Goal: Information Seeking & Learning: Learn about a topic

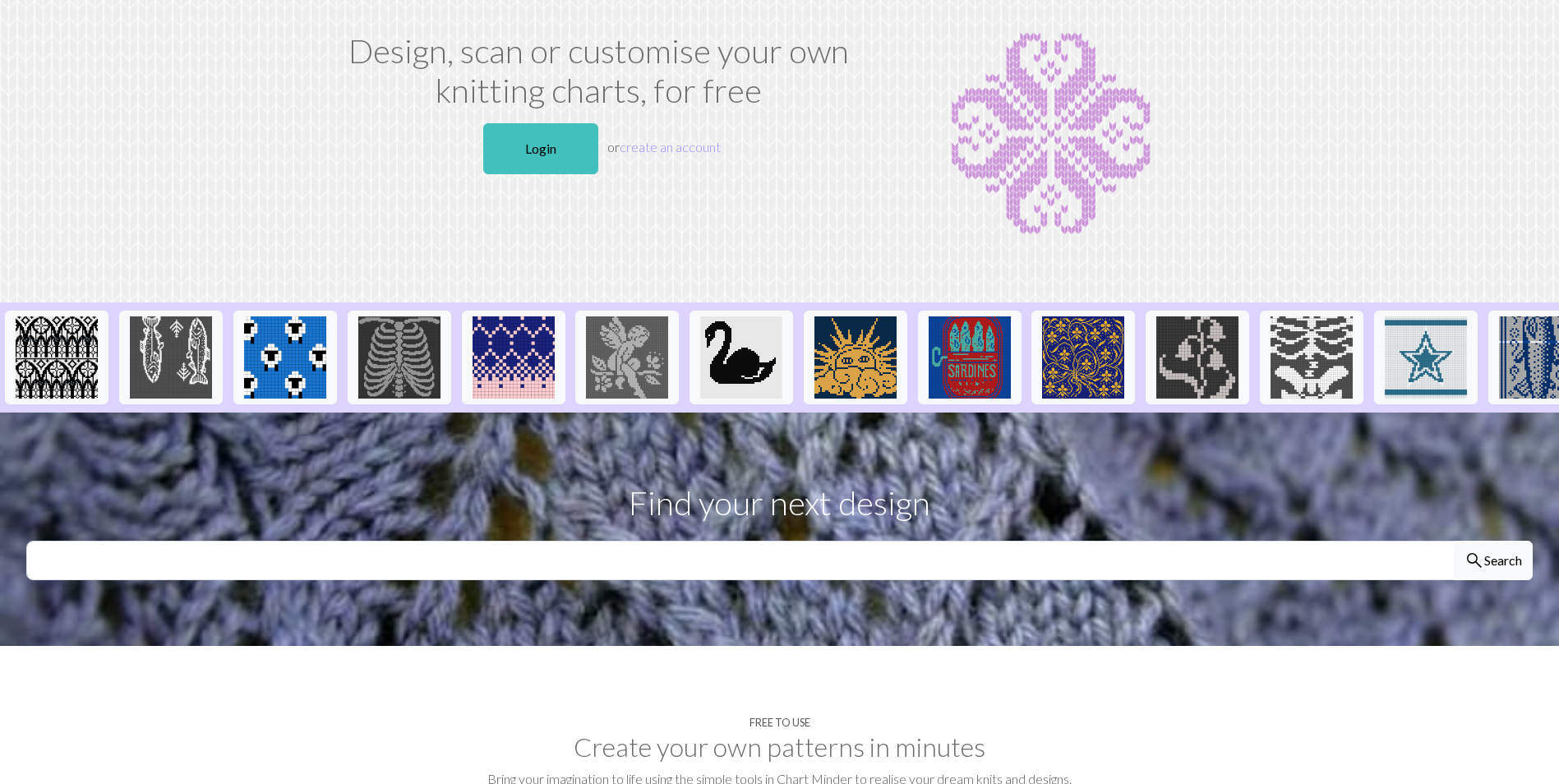
scroll to position [82, 0]
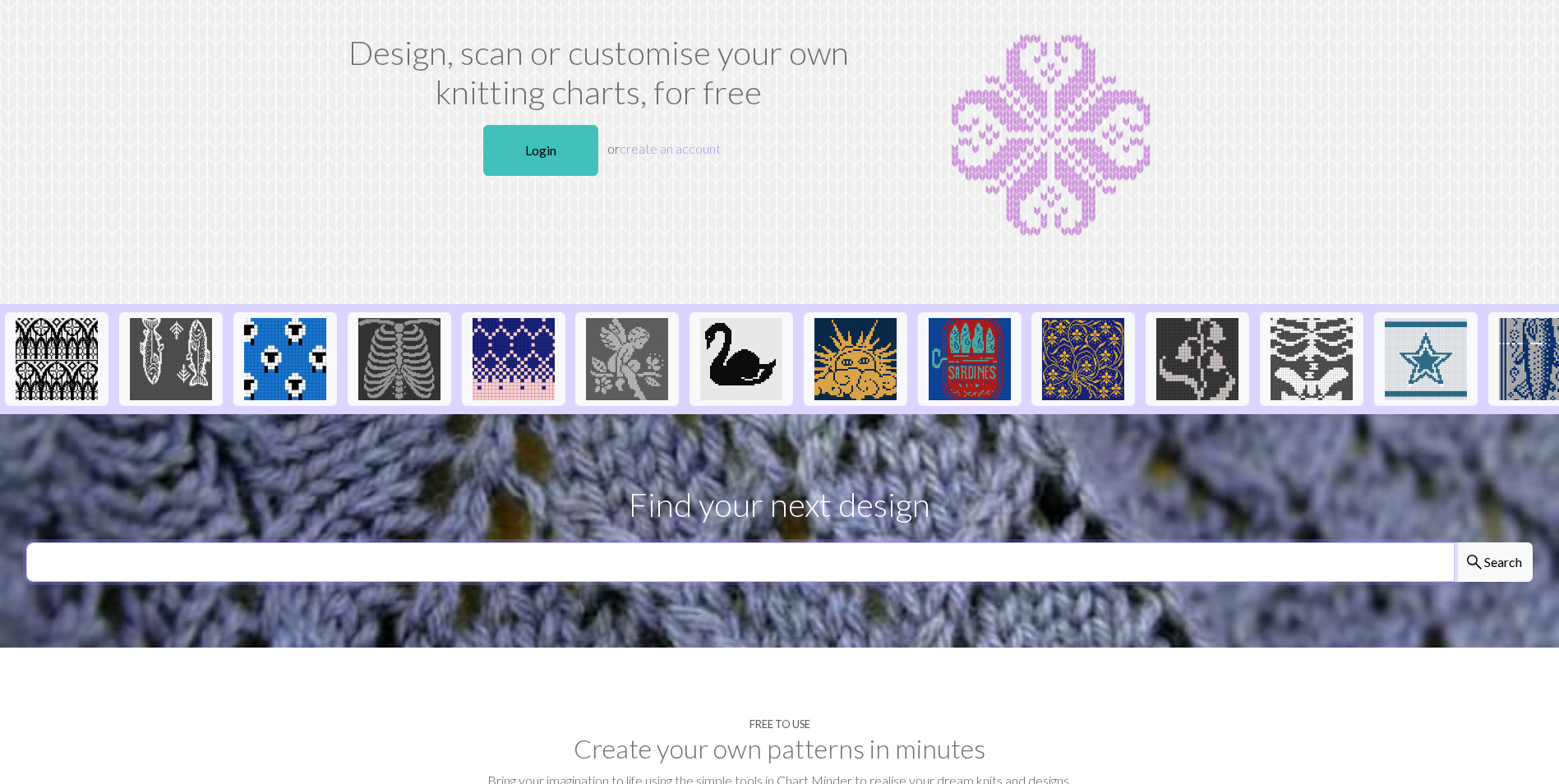
click at [1110, 568] on input "text" at bounding box center [740, 561] width 1428 height 39
type input "rocket"
click at [1454, 542] on button "search Search" at bounding box center [1493, 561] width 79 height 39
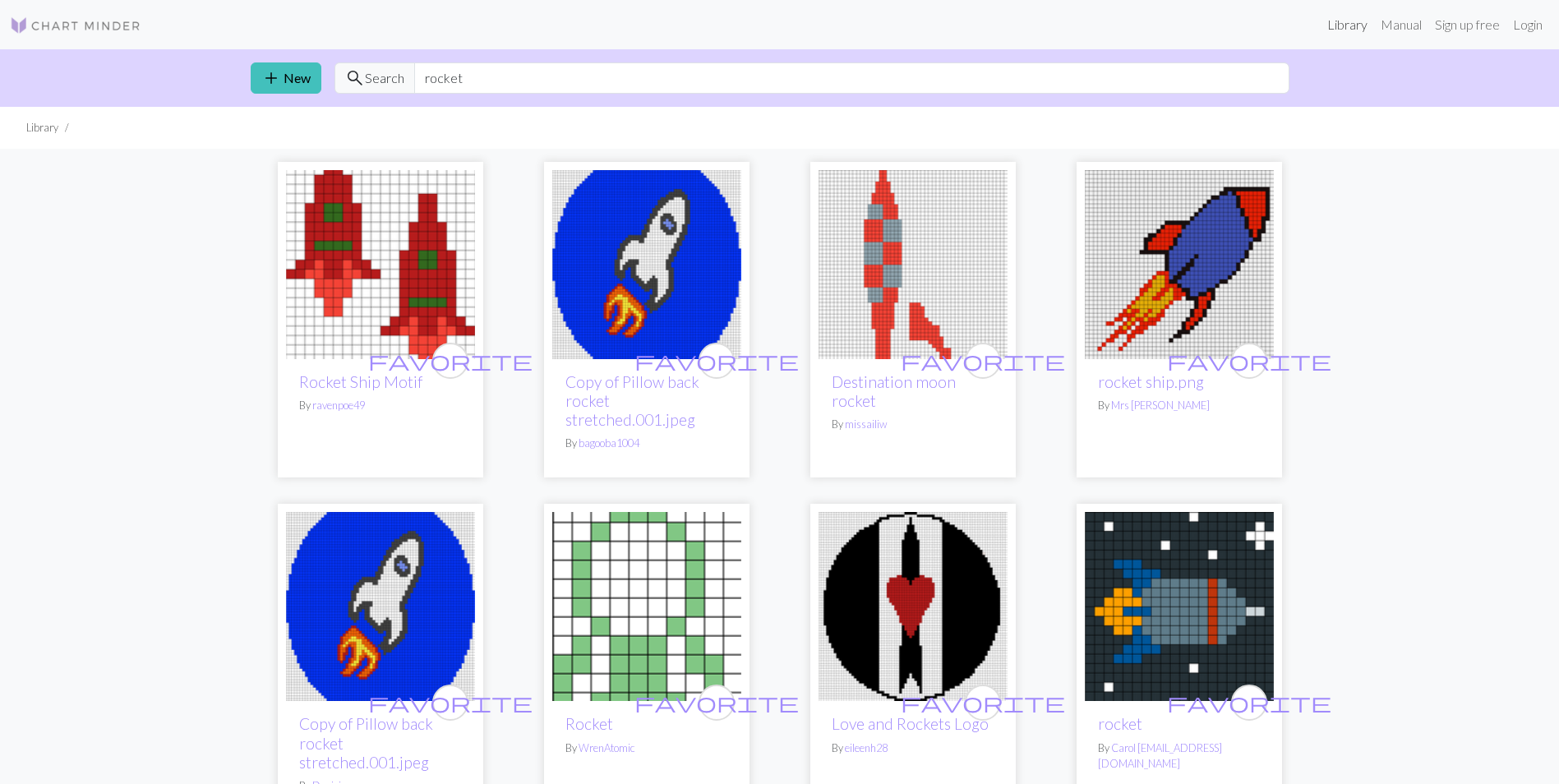
click at [1350, 17] on link "Library" at bounding box center [1346, 24] width 53 height 33
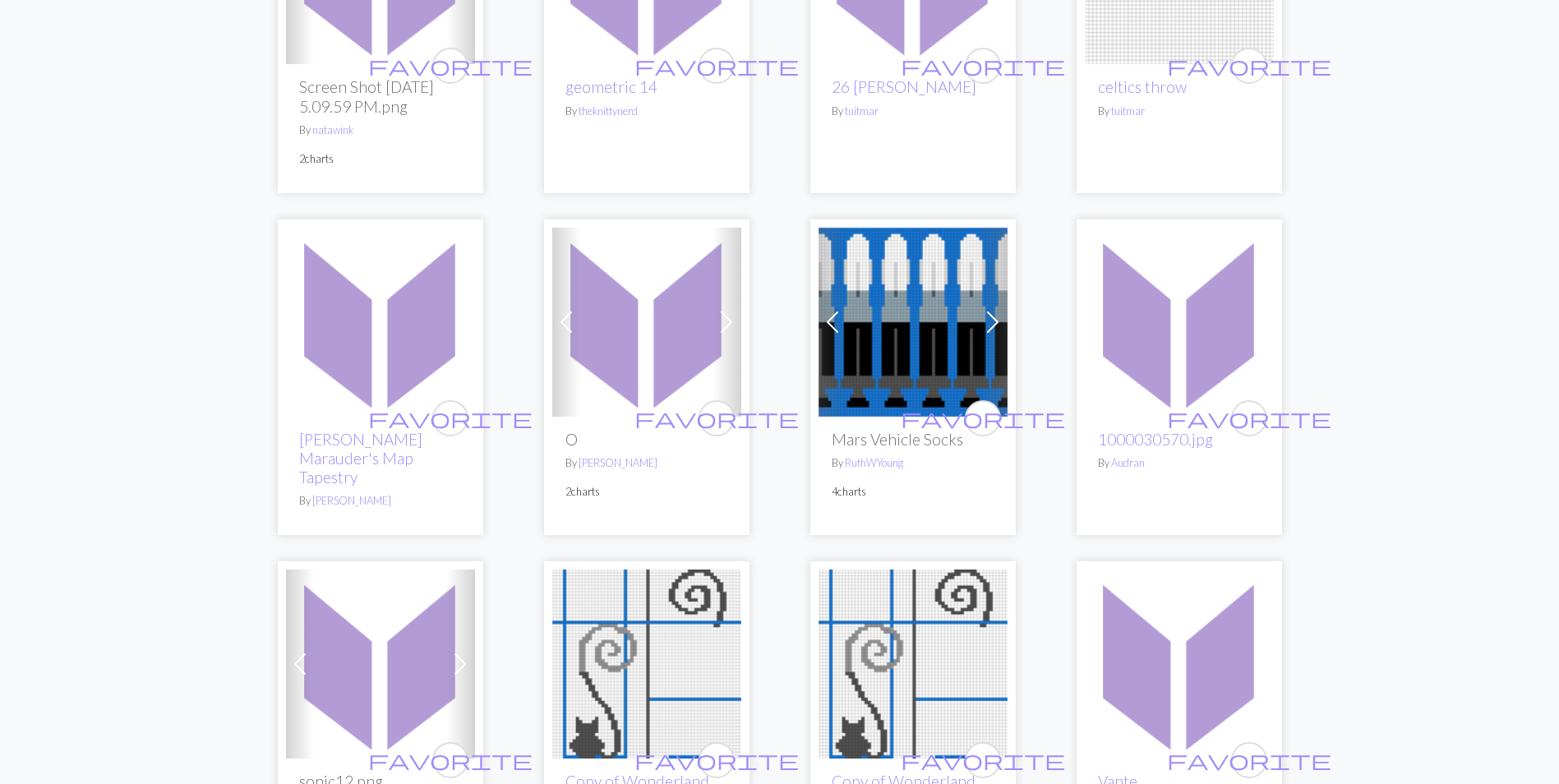
scroll to position [1643, 0]
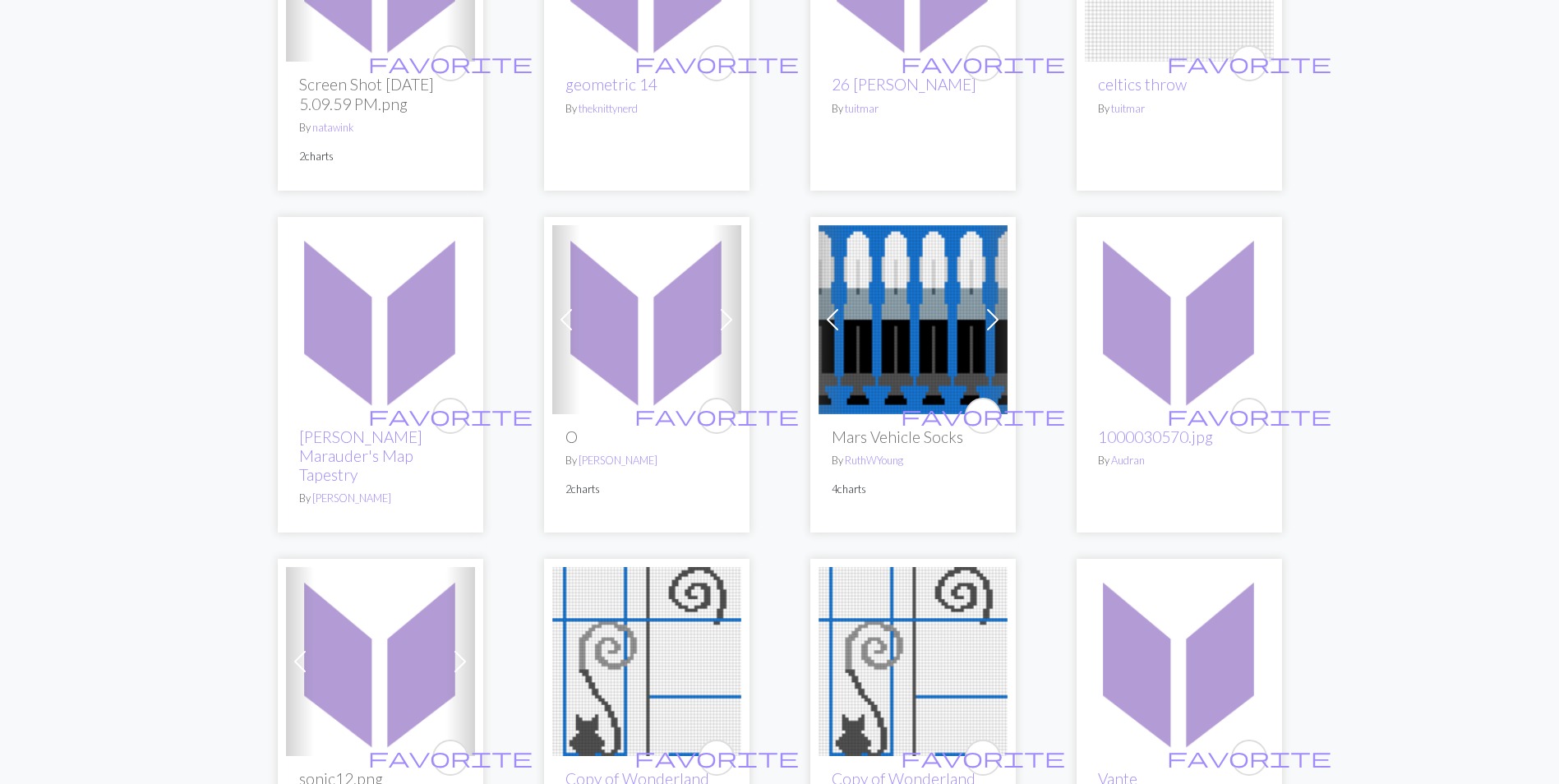
click at [995, 315] on span at bounding box center [993, 320] width 26 height 26
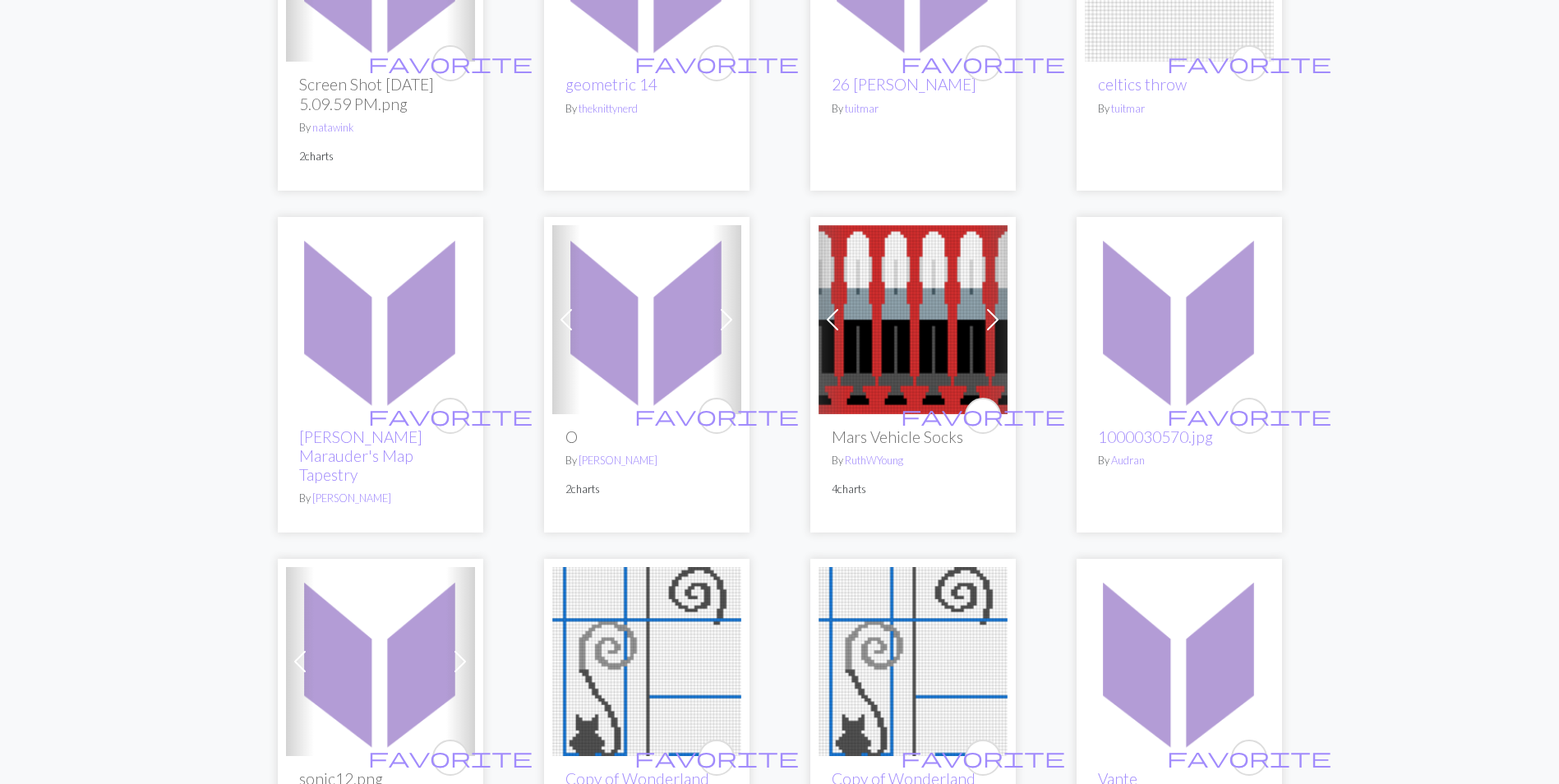
click at [995, 315] on span at bounding box center [993, 320] width 26 height 26
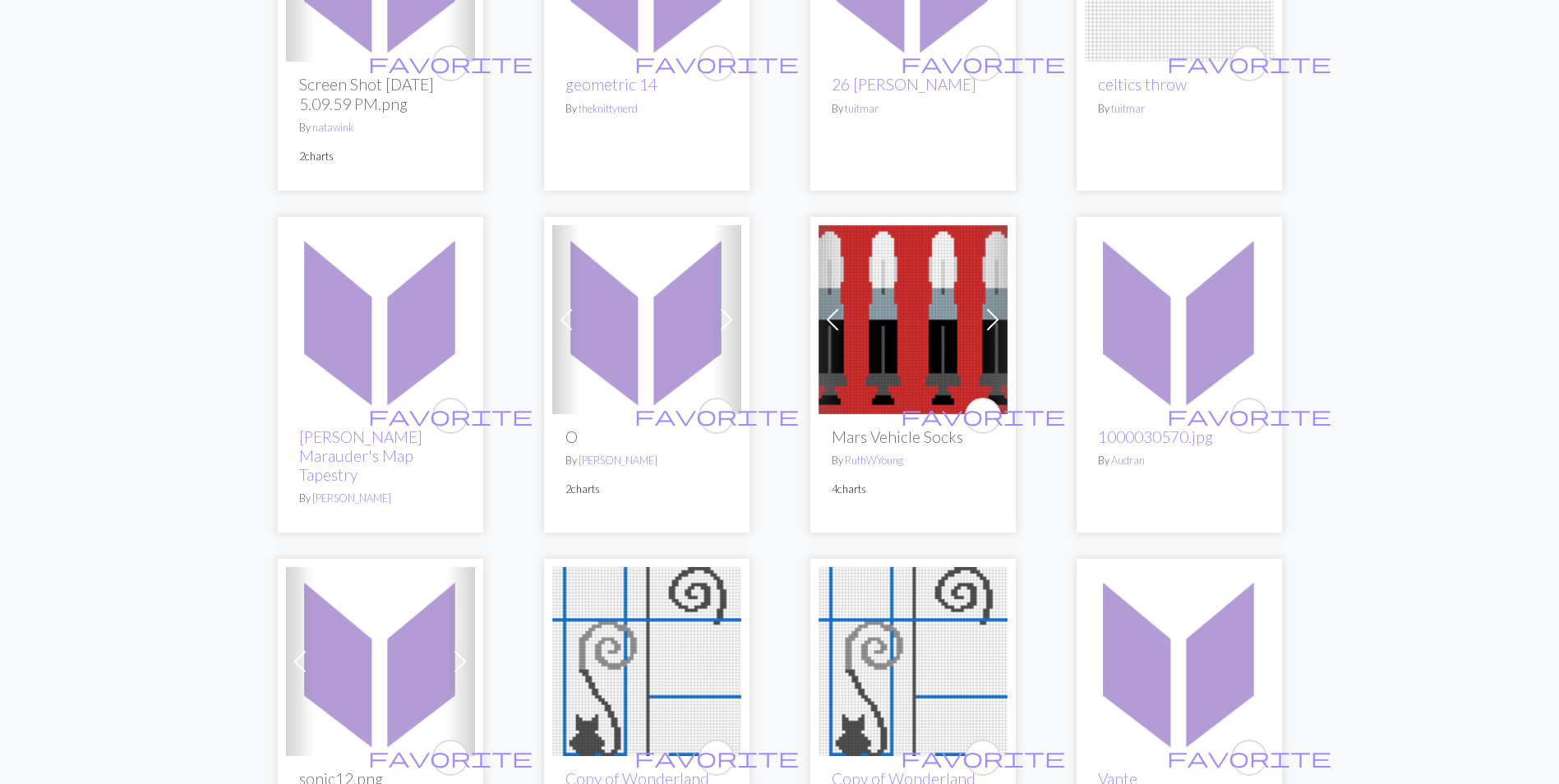
click at [995, 315] on span at bounding box center [993, 320] width 26 height 26
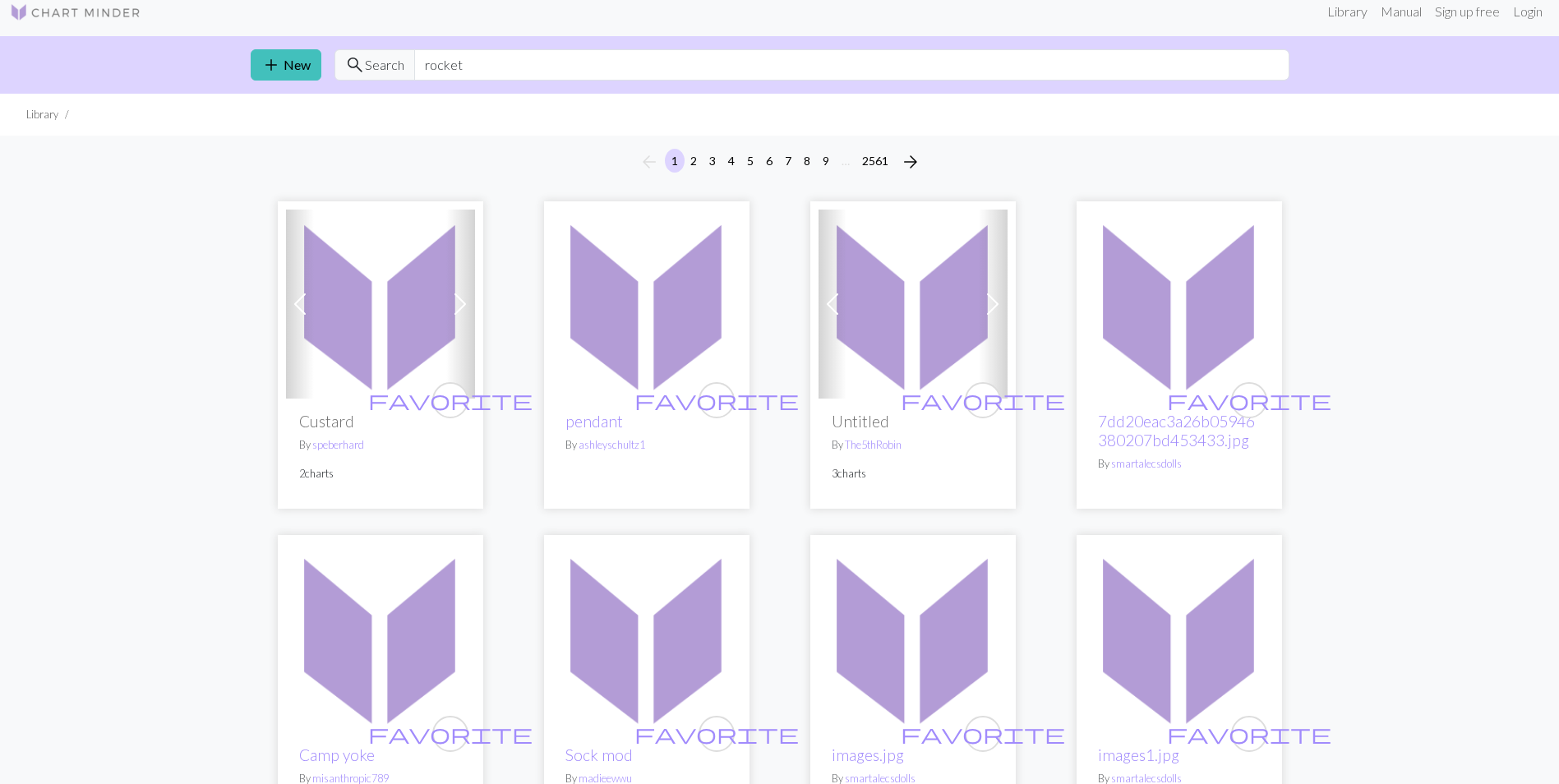
scroll to position [0, 0]
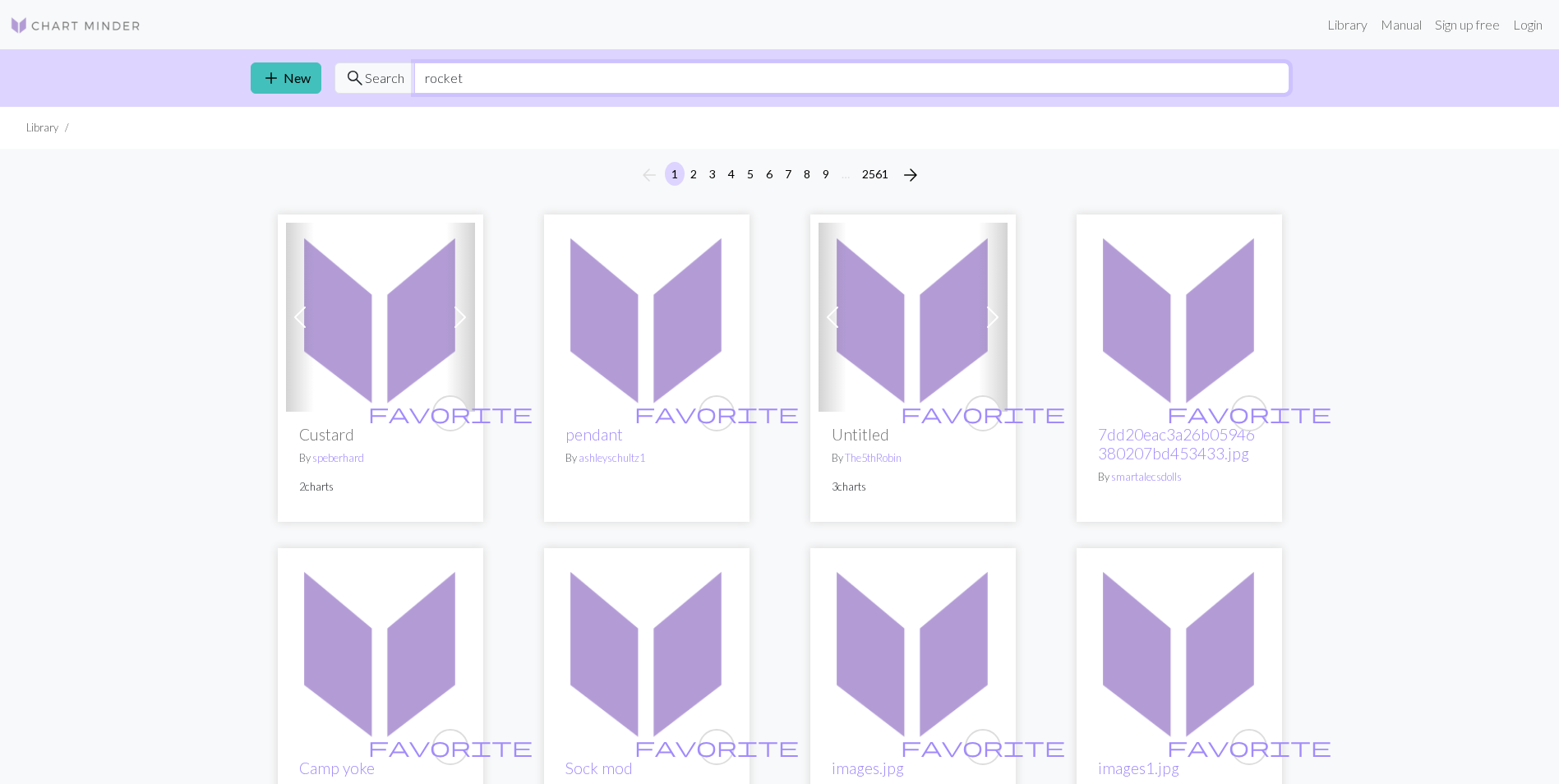
click at [458, 81] on input "rocket" at bounding box center [851, 78] width 875 height 31
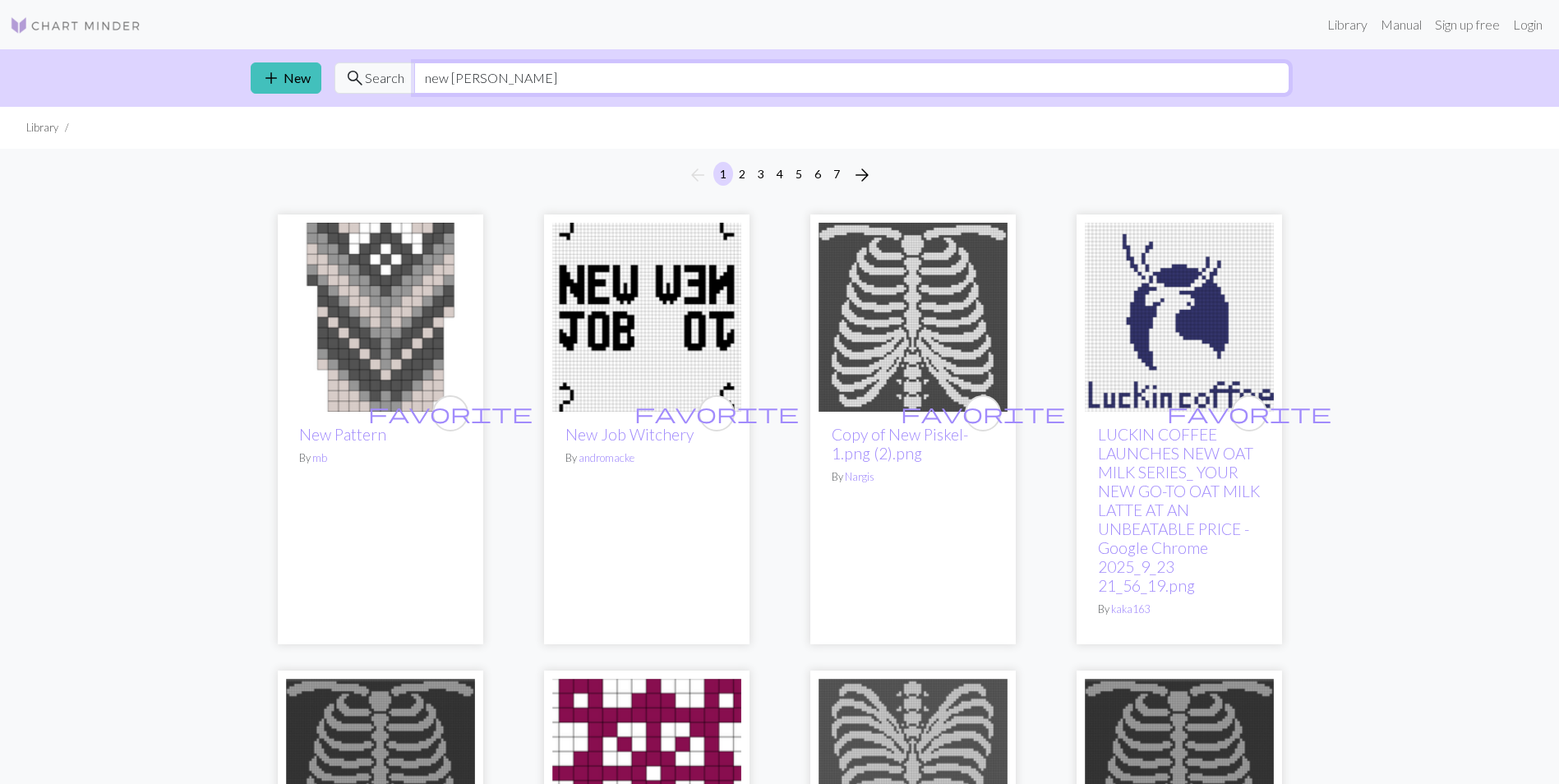
click at [460, 79] on input "new [PERSON_NAME]" at bounding box center [851, 78] width 875 height 31
type input "aurora"
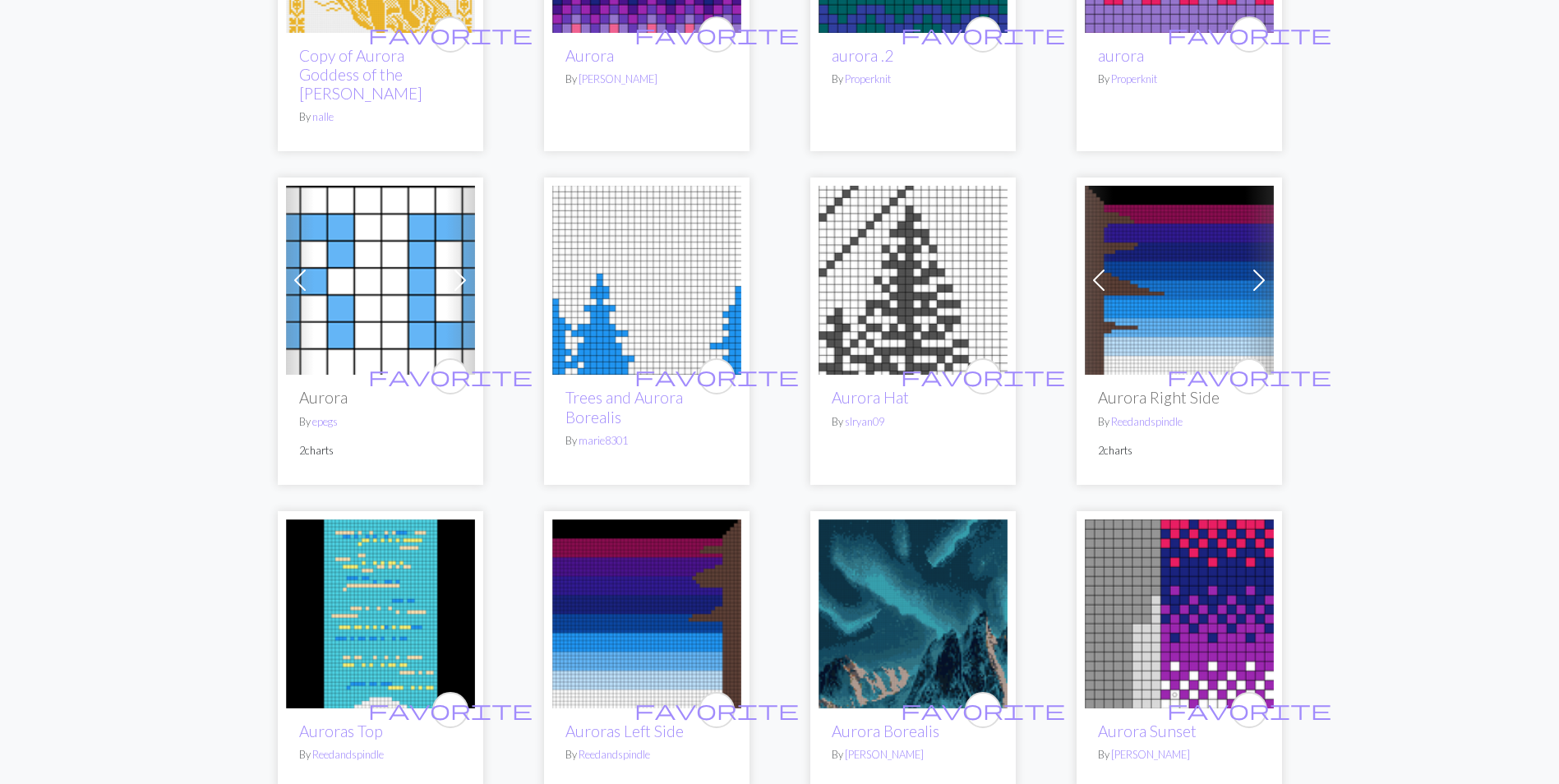
scroll to position [328, 0]
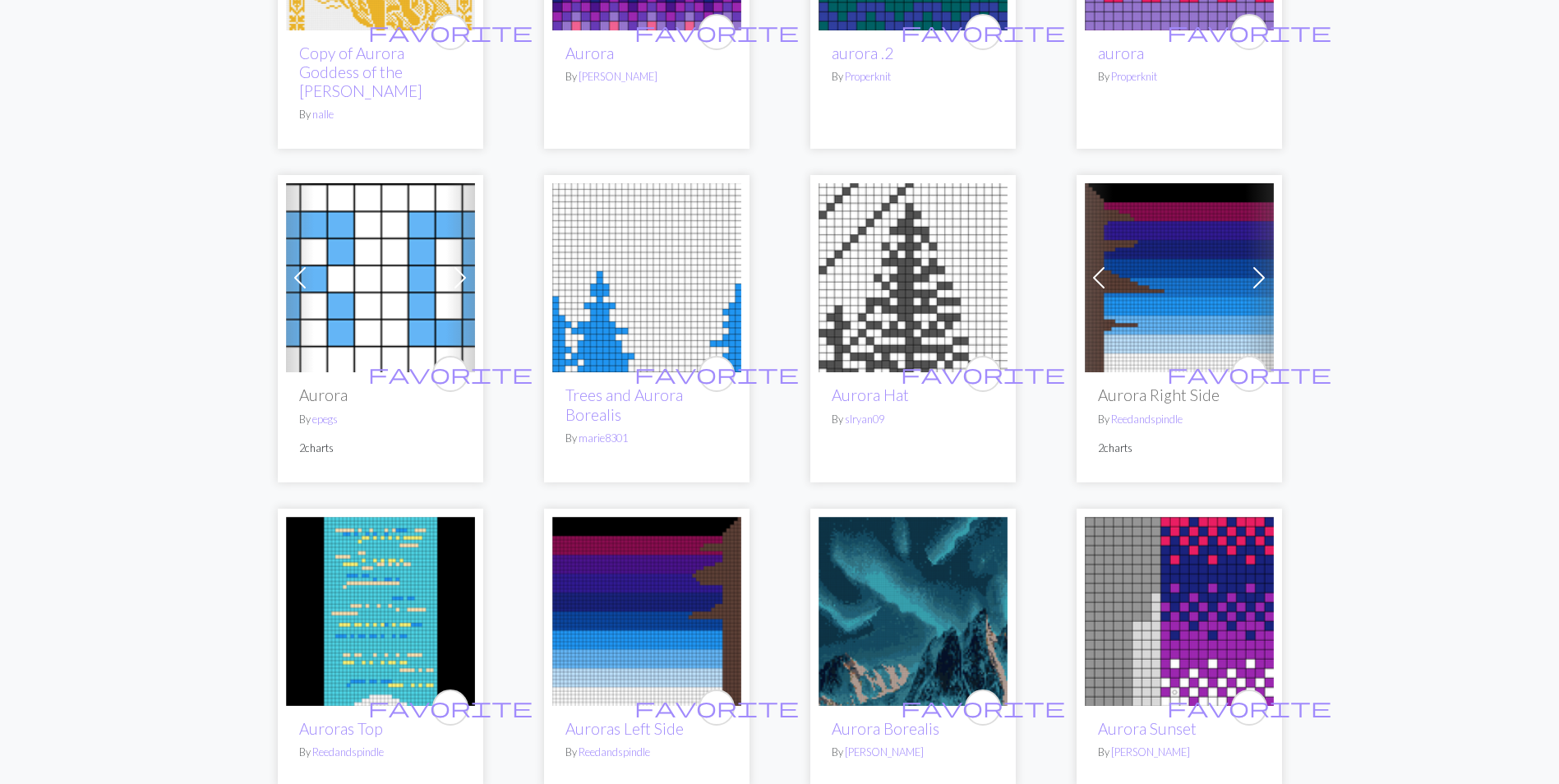
click at [964, 556] on img at bounding box center [912, 611] width 189 height 189
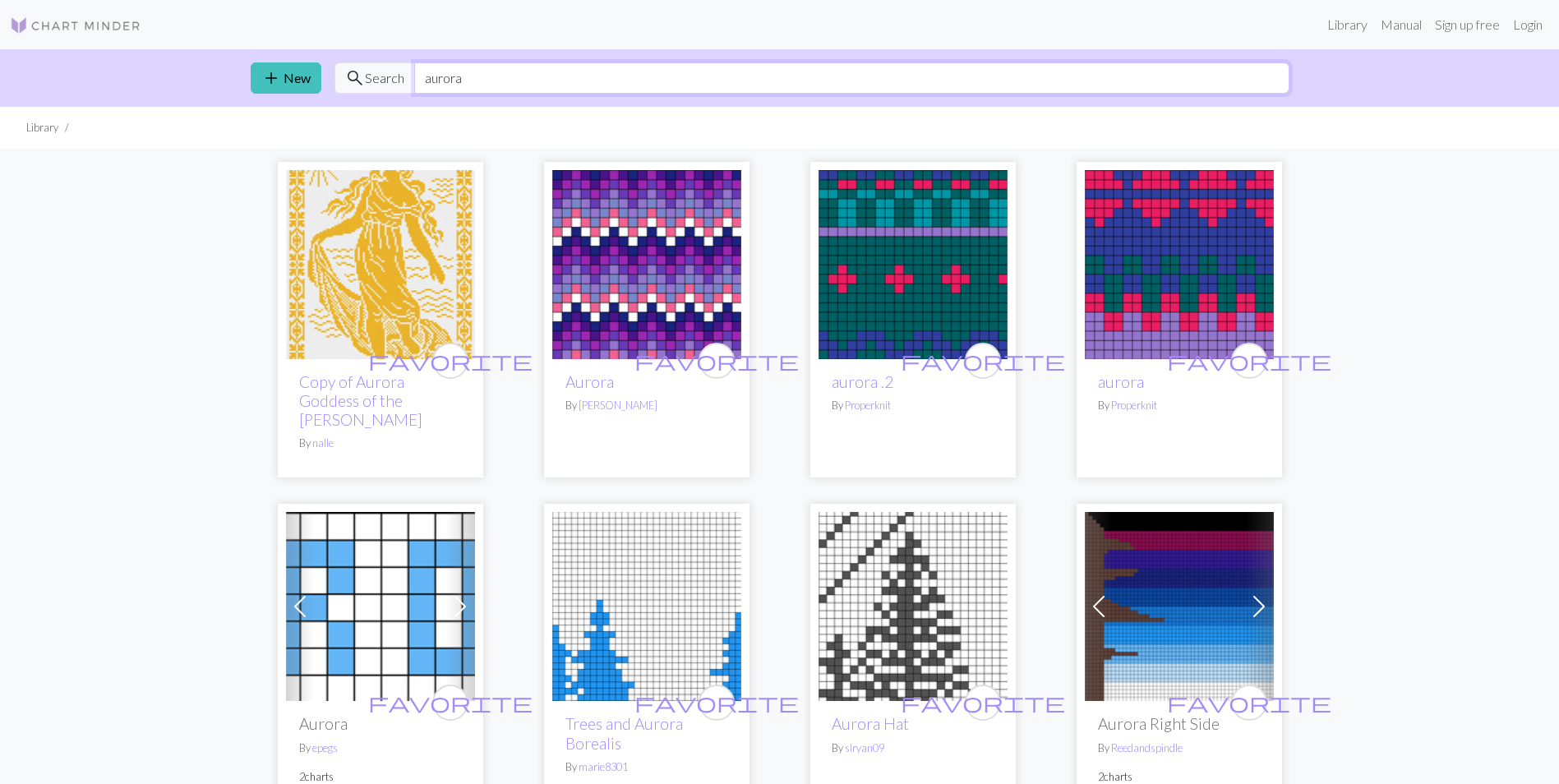
click at [444, 79] on input "aurora" at bounding box center [851, 78] width 875 height 31
type input "moon"
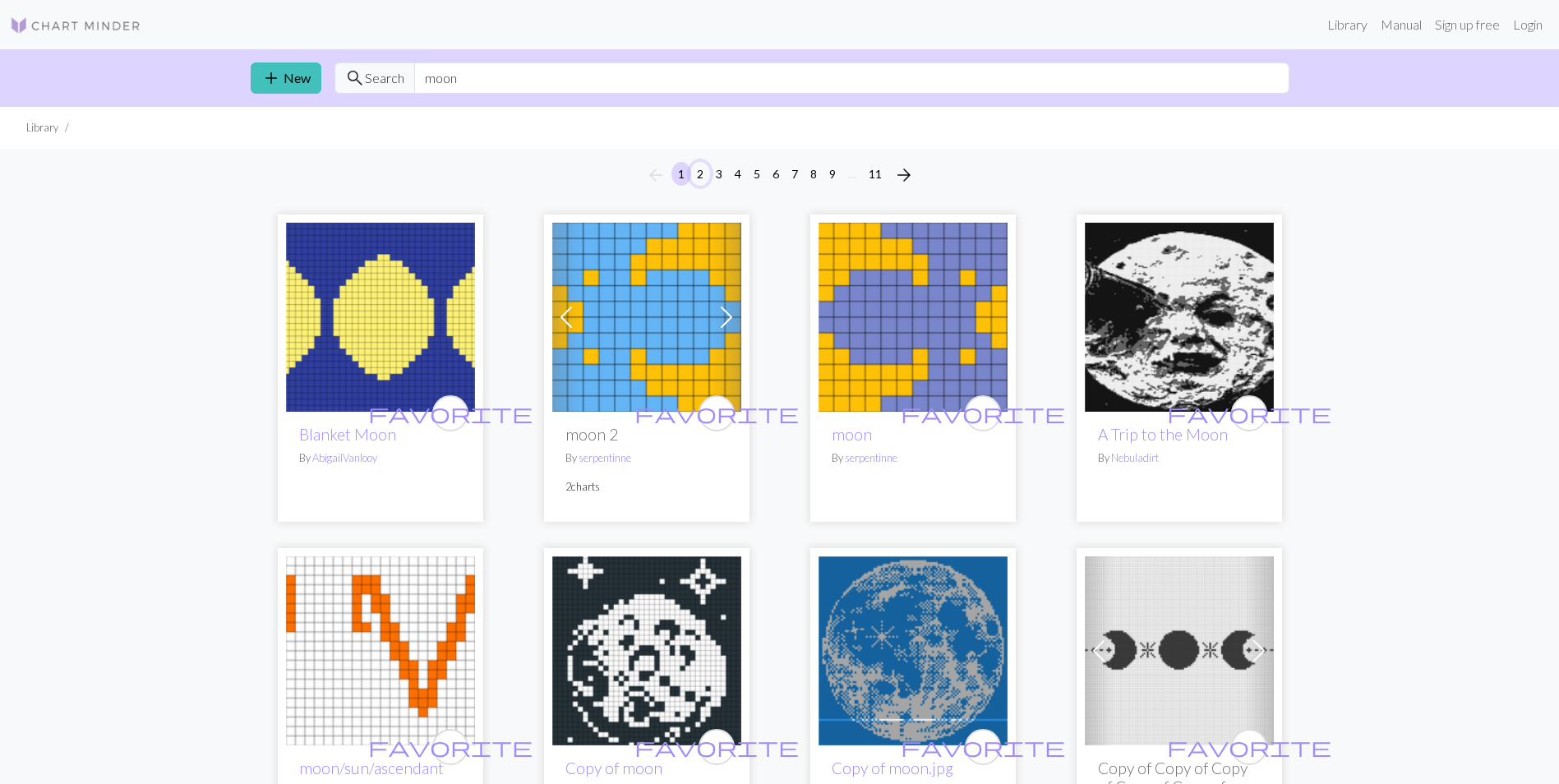
click at [700, 178] on button "2" at bounding box center [700, 173] width 20 height 24
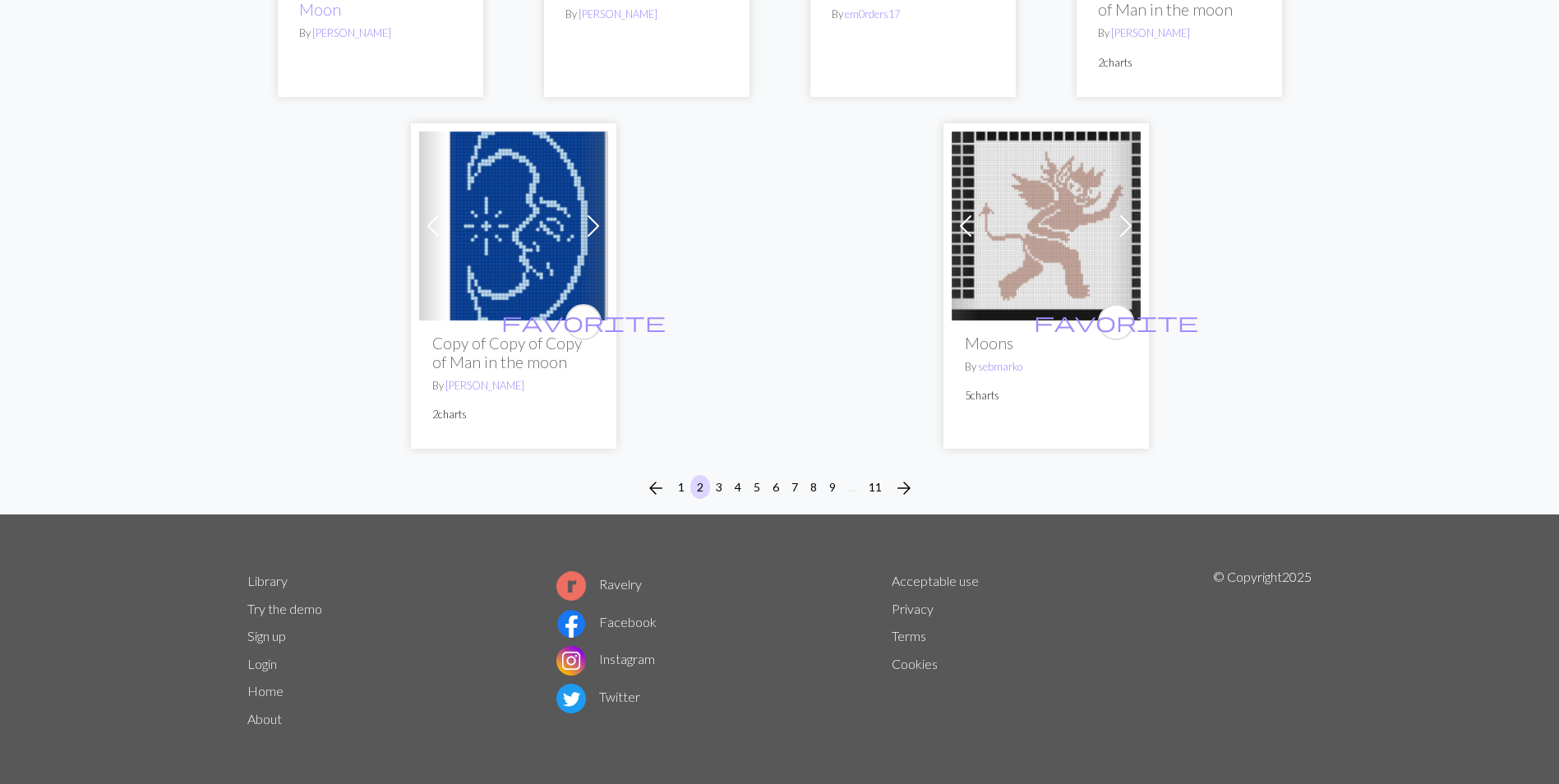
scroll to position [4342, 0]
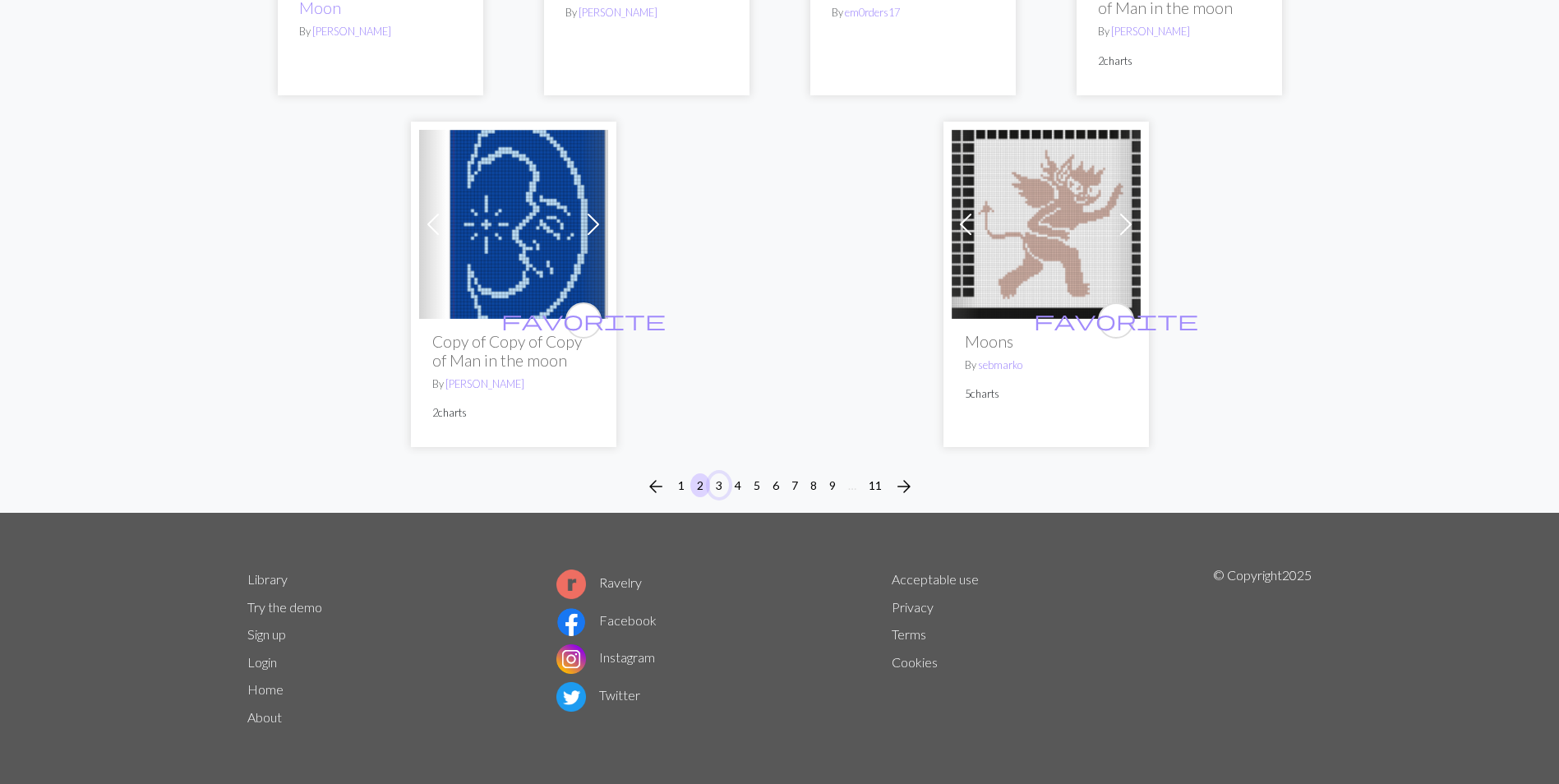
click at [725, 485] on button "3" at bounding box center [719, 484] width 20 height 24
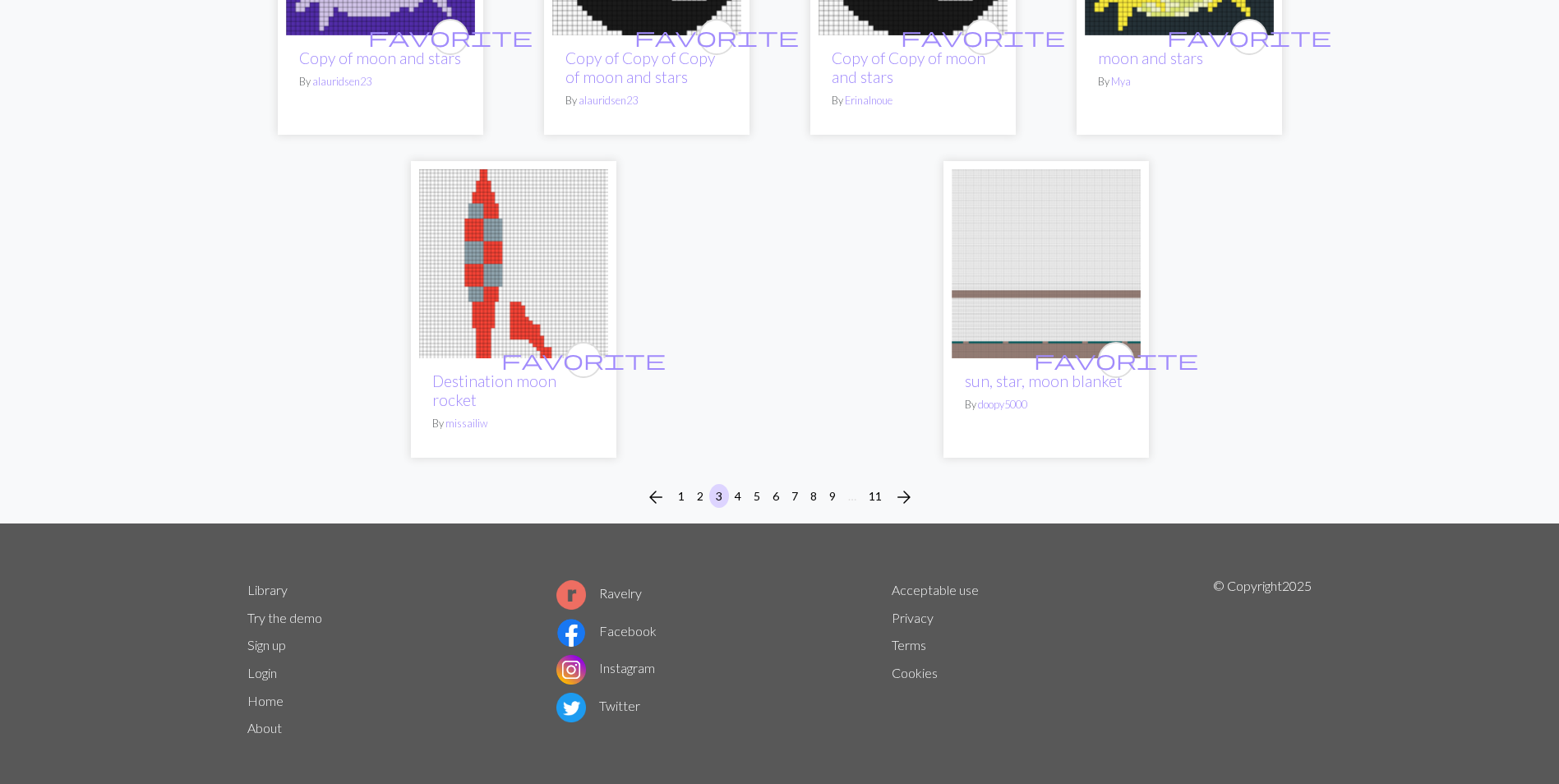
scroll to position [4437, 0]
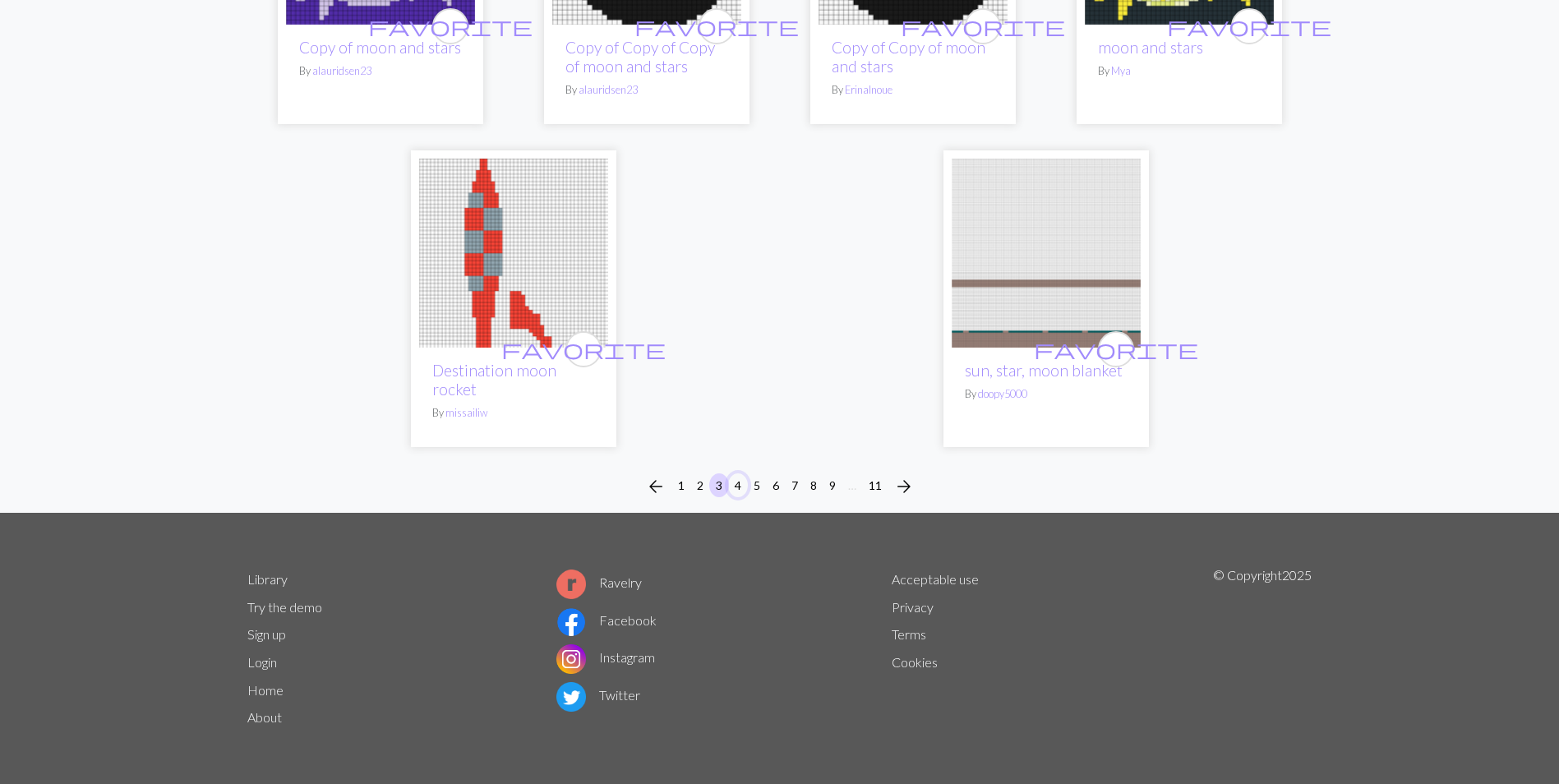
click at [738, 484] on button "4" at bounding box center [737, 484] width 20 height 24
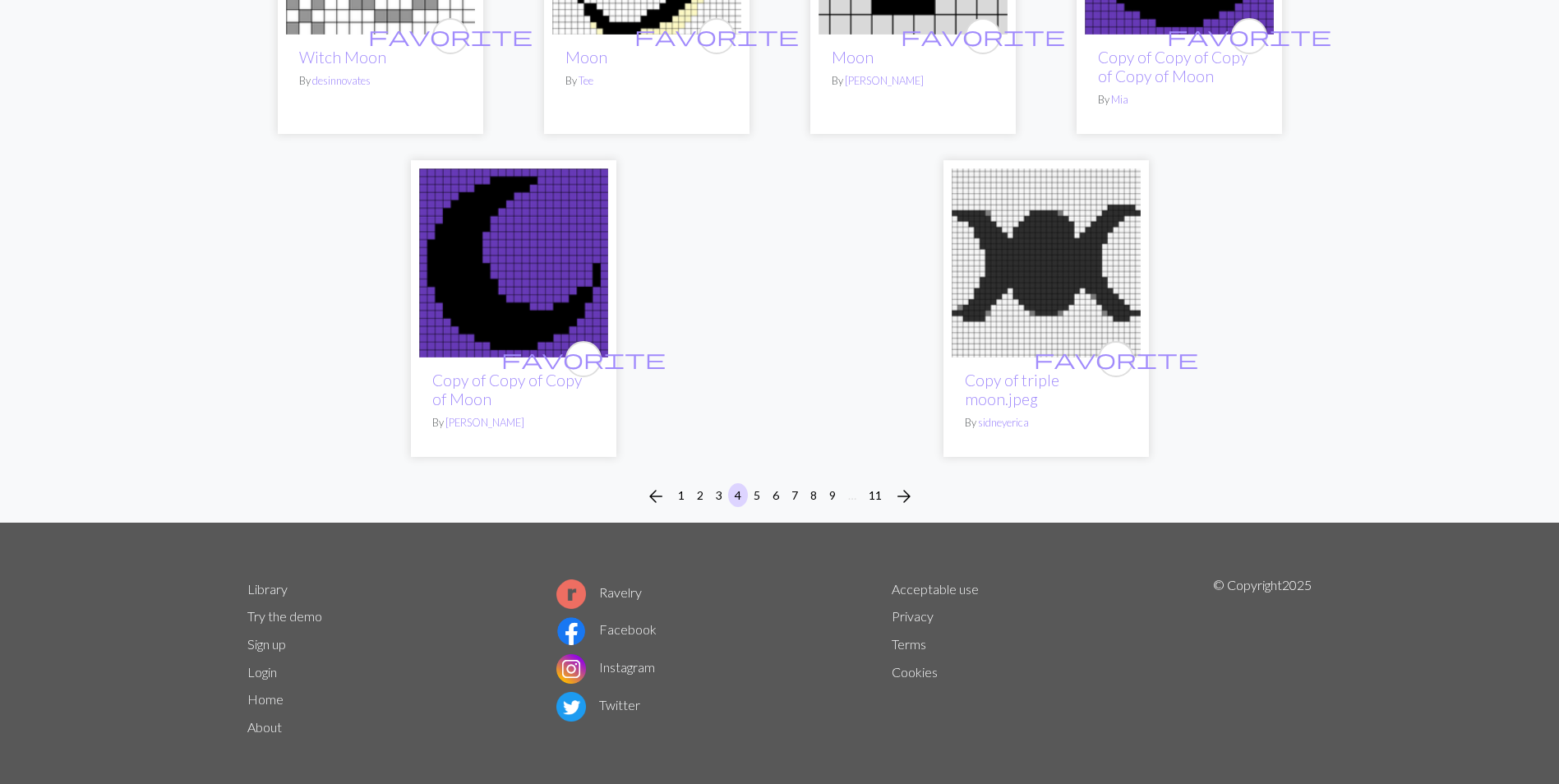
scroll to position [4163, 0]
